Goal: Navigation & Orientation: Find specific page/section

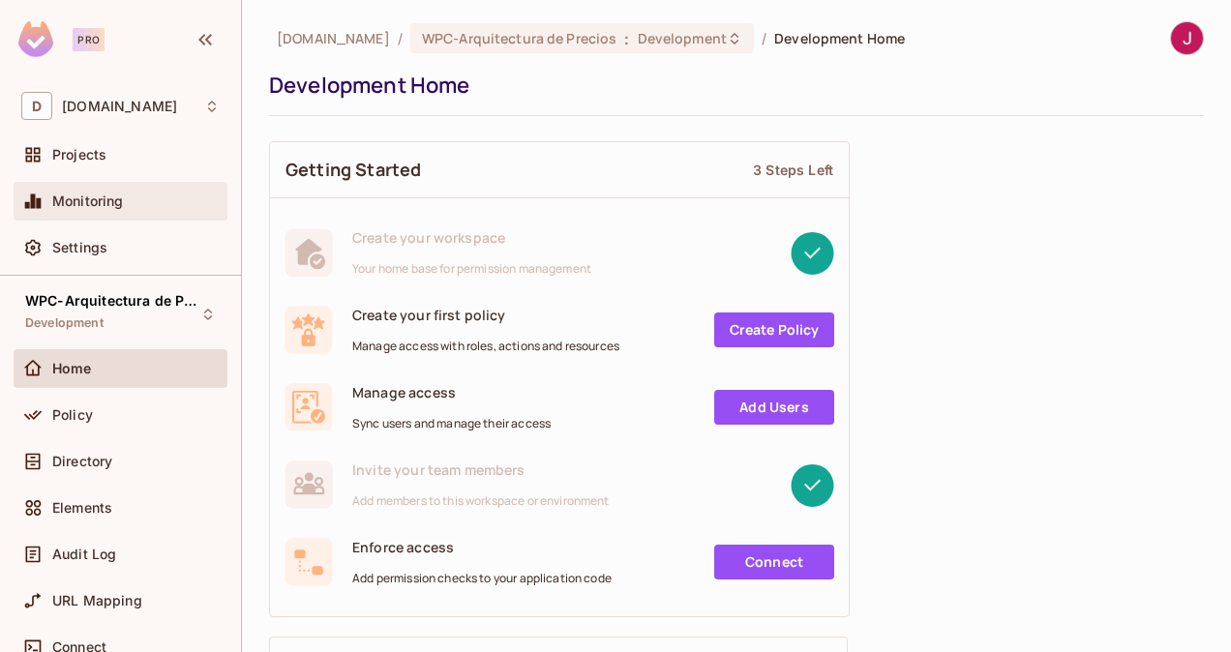
click at [108, 194] on span "Monitoring" at bounding box center [88, 201] width 72 height 15
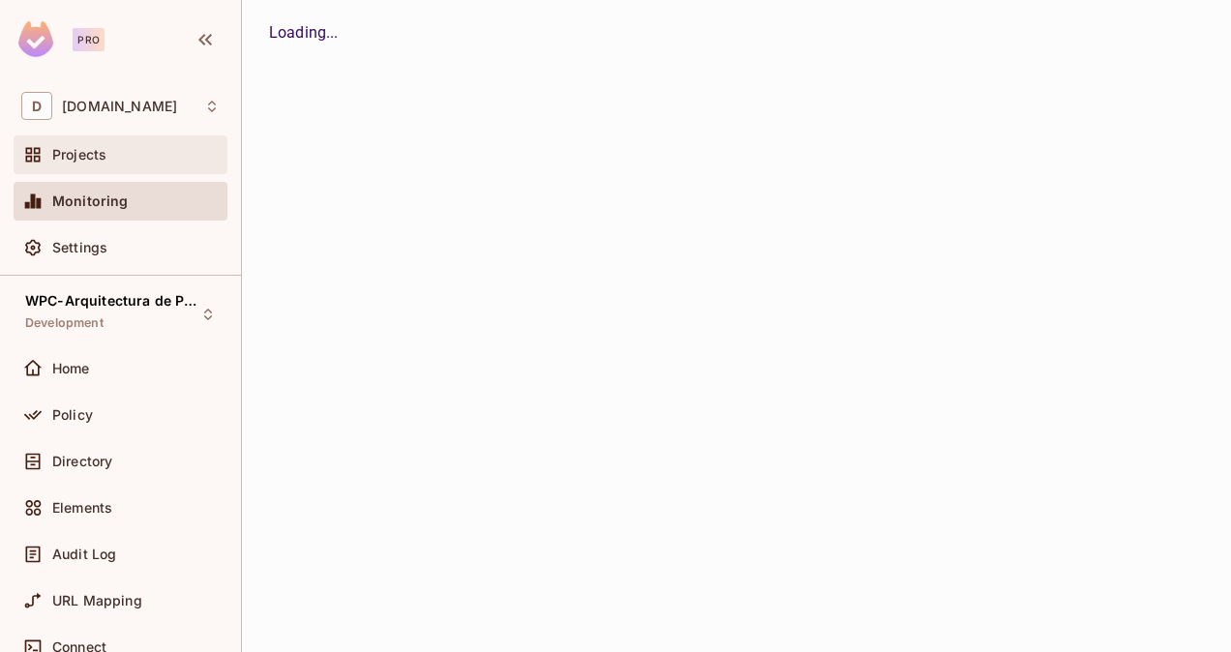
click at [107, 155] on div "Projects" at bounding box center [135, 154] width 167 height 15
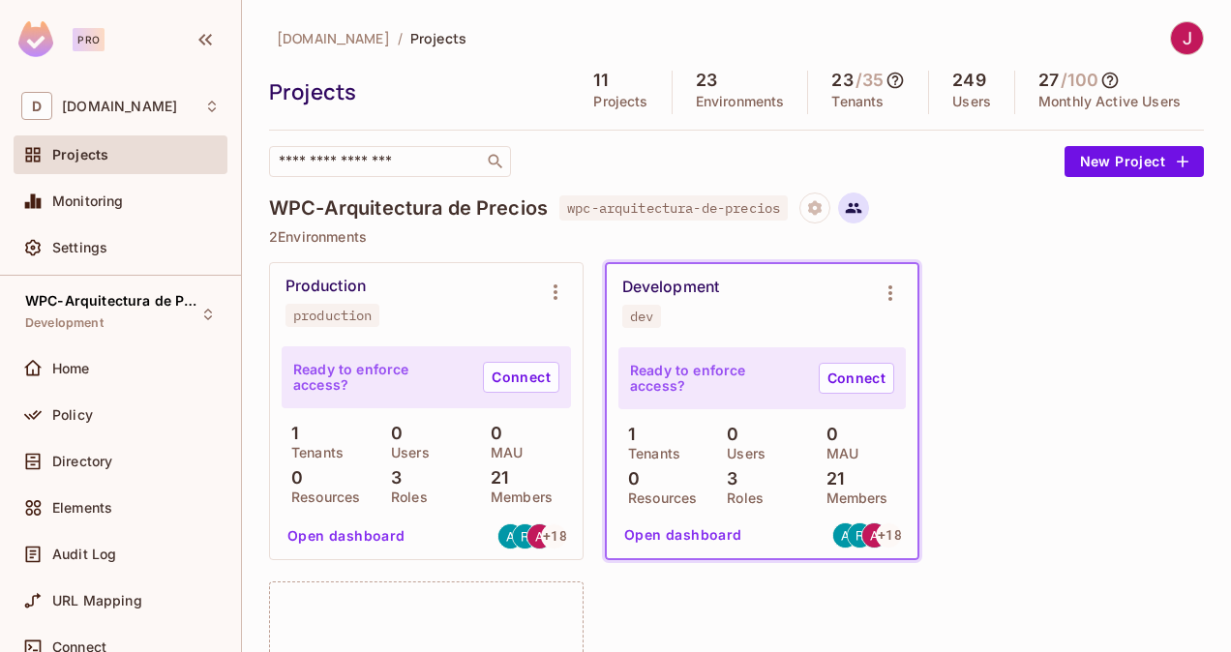
click at [862, 204] on icon at bounding box center [853, 207] width 17 height 17
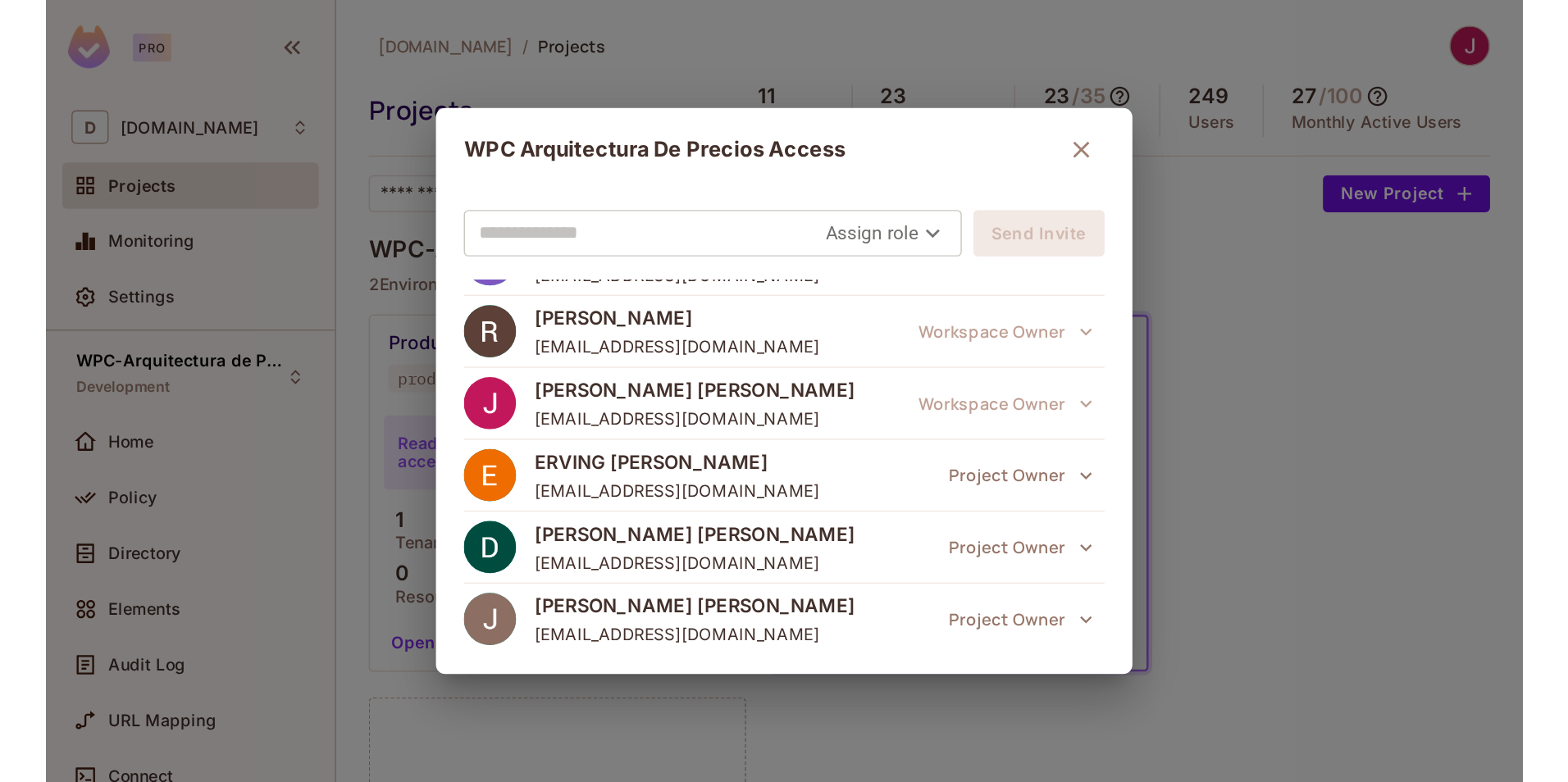
scroll to position [831, 0]
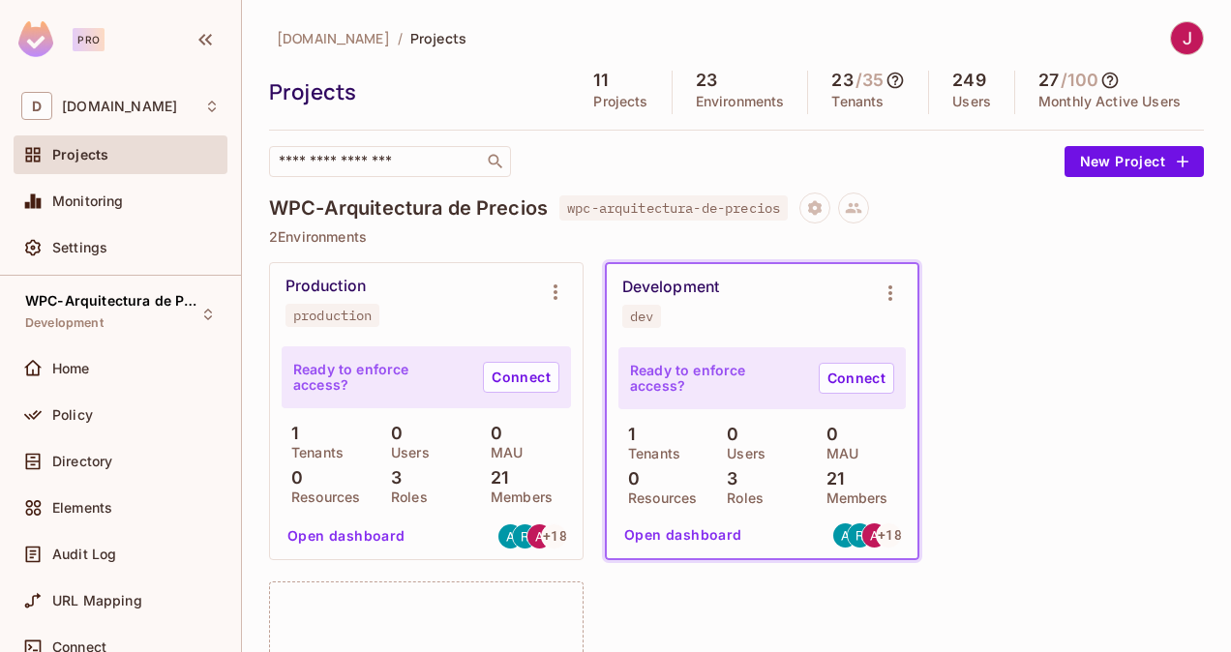
click at [1016, 390] on div "Production production Ready to enforce access? Connect 1 Tenants 0 Users 0 MAU …" at bounding box center [736, 571] width 935 height 618
click at [994, 330] on div "Production production Ready to enforce access? Connect 1 Tenants 0 Users 0 MAU …" at bounding box center [736, 571] width 935 height 618
click at [1020, 425] on div "Production production Ready to enforce access? Connect 1 Tenants 0 Users 0 MAU …" at bounding box center [736, 571] width 935 height 618
click at [967, 554] on div "Production production Ready to enforce access? Connect 1 Tenants 0 Users 0 MAU …" at bounding box center [736, 571] width 935 height 618
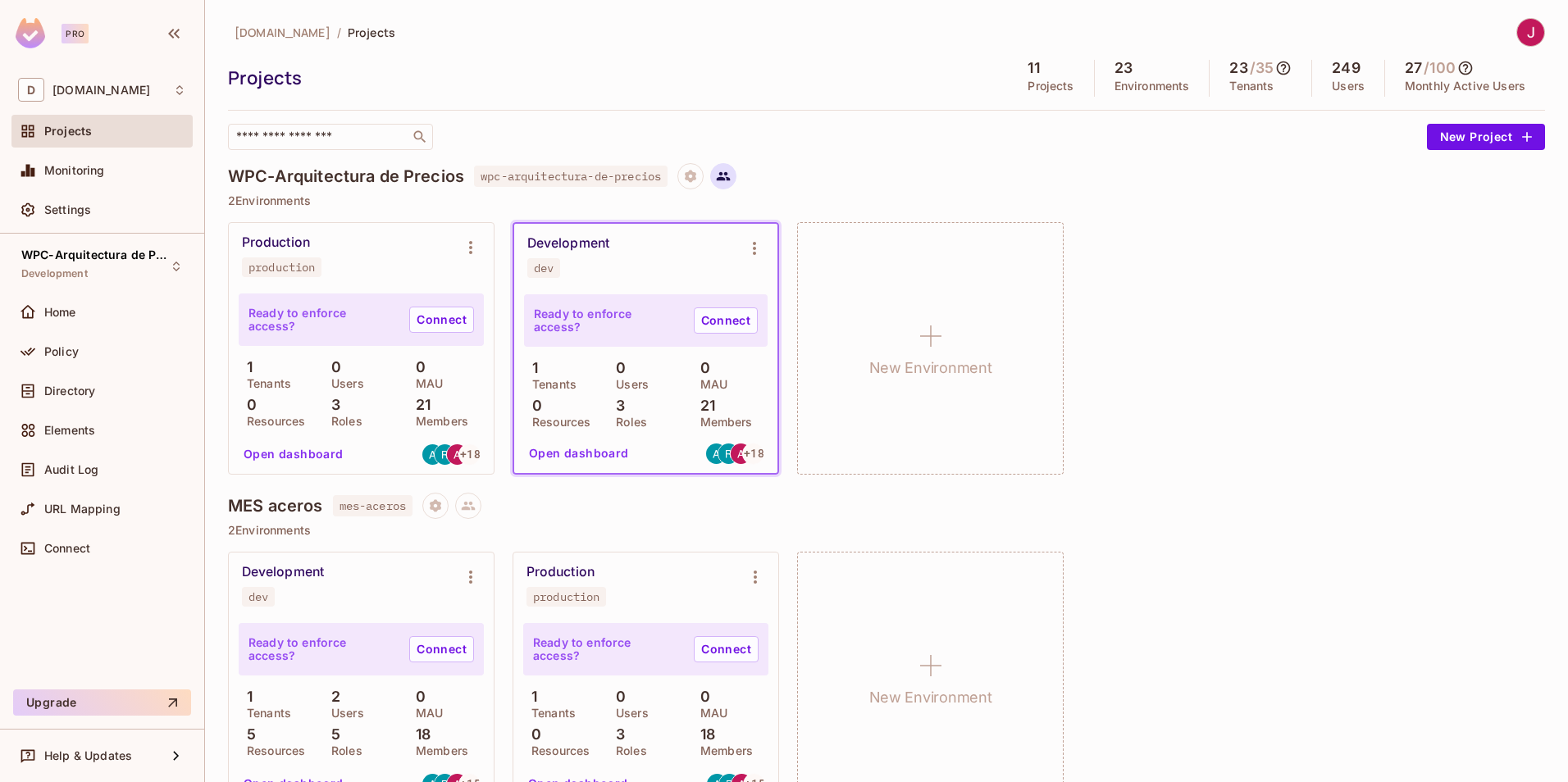
click at [726, 177] on icon at bounding box center [723, 175] width 14 height 14
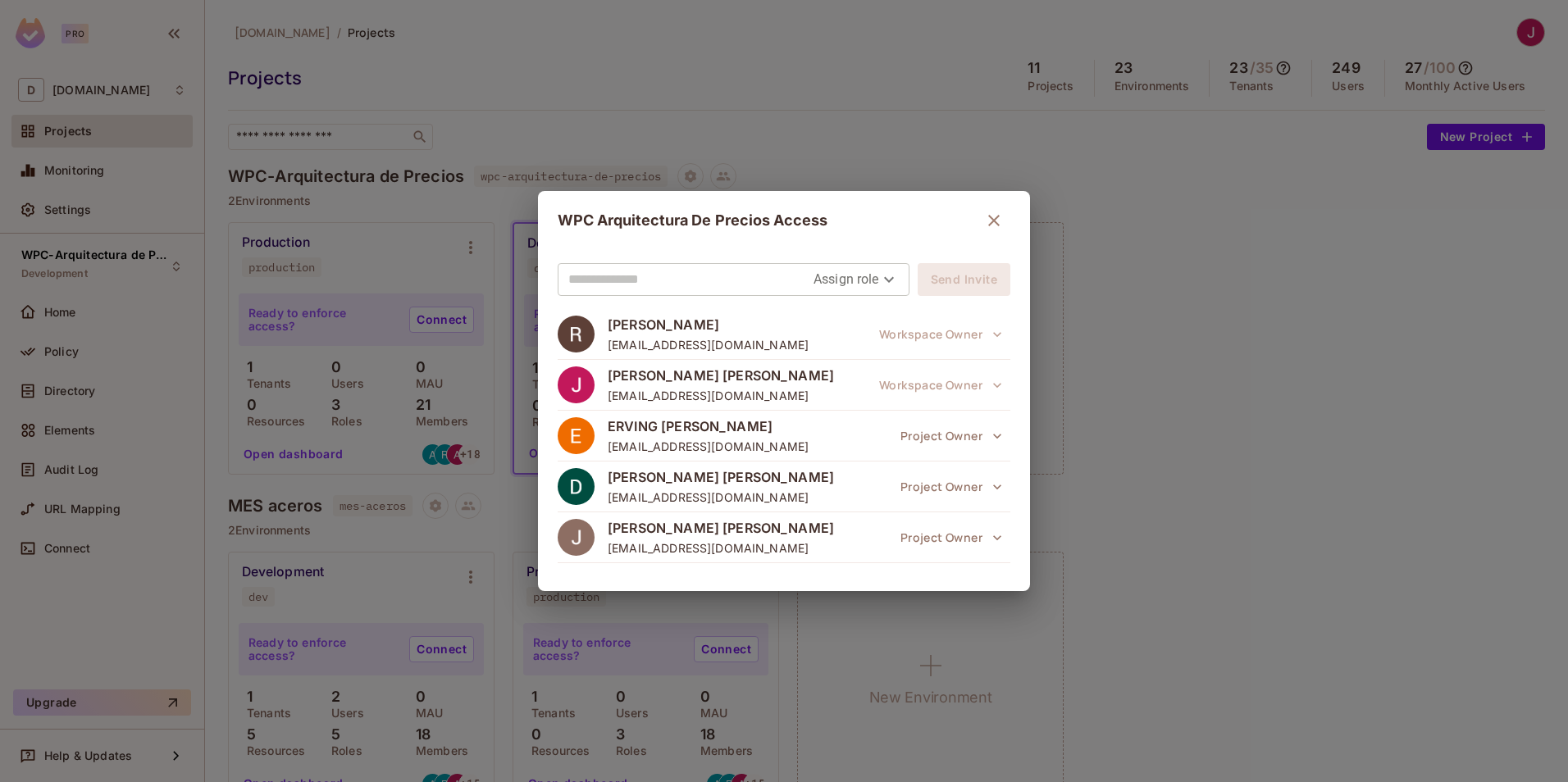
scroll to position [838, 0]
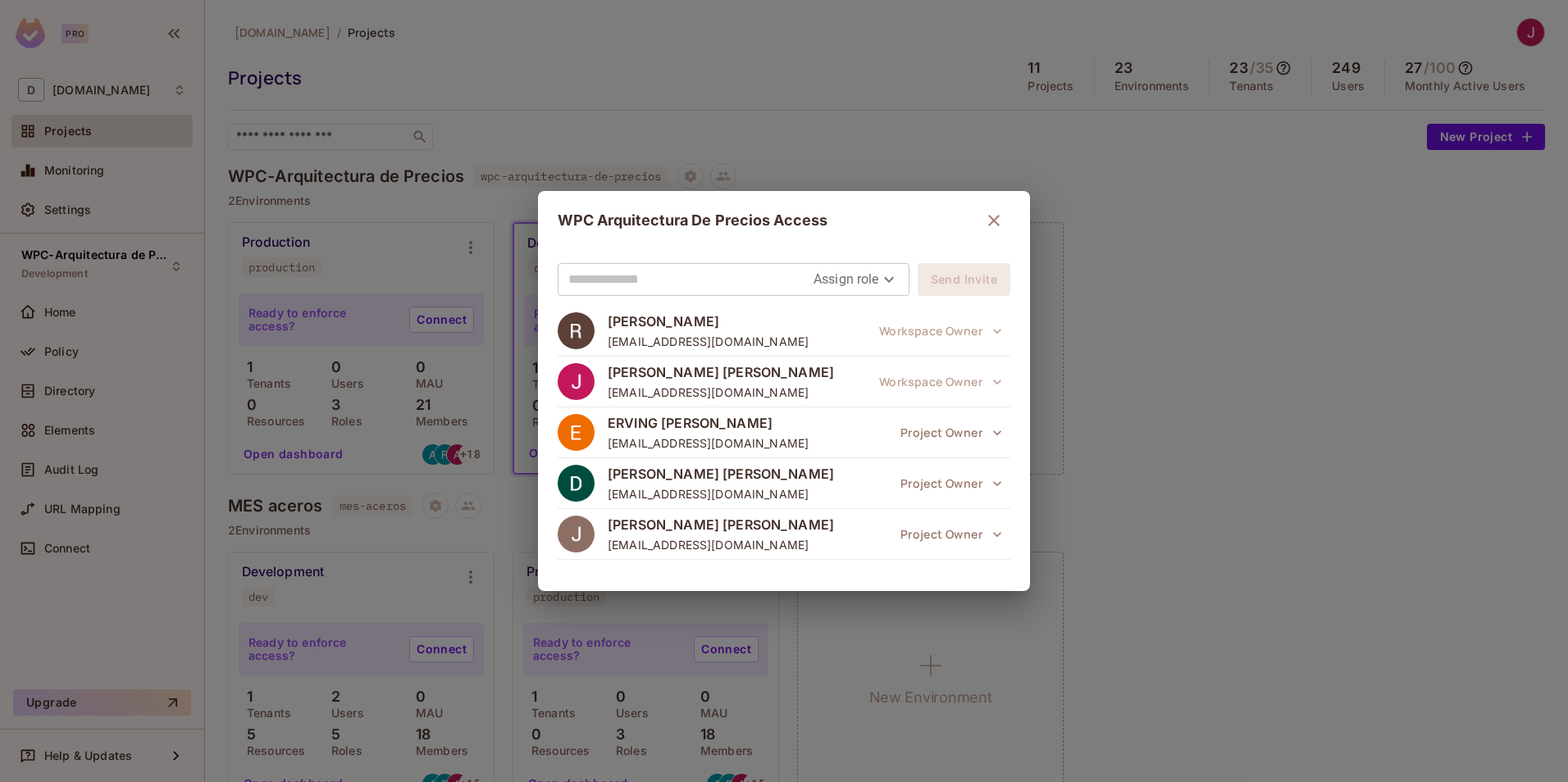
click at [1042, 425] on div "WPC Arquitectura De Precios Access Assign role Send Invite [PERSON_NAME] [PERSO…" at bounding box center [784, 391] width 1568 height 782
